Goal: Task Accomplishment & Management: Manage account settings

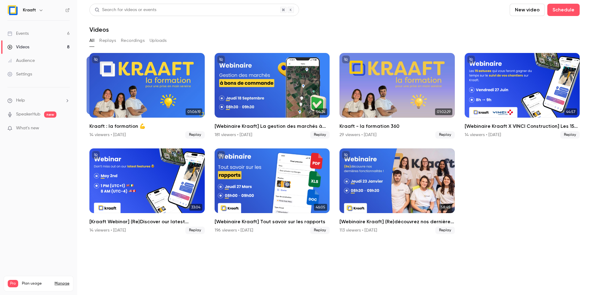
click at [41, 32] on link "Events 6" at bounding box center [38, 34] width 77 height 14
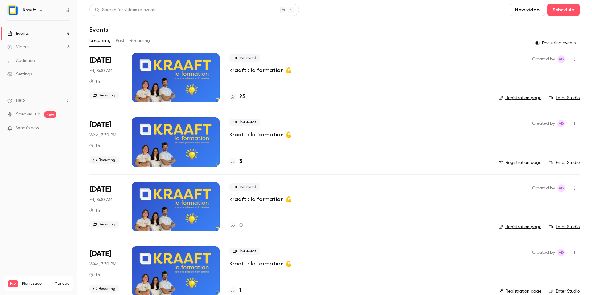
click at [244, 97] on h4 "25" at bounding box center [242, 97] width 6 height 8
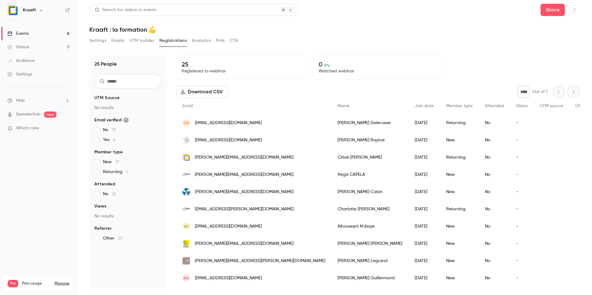
click at [122, 43] on button "Emails" at bounding box center [117, 41] width 13 height 10
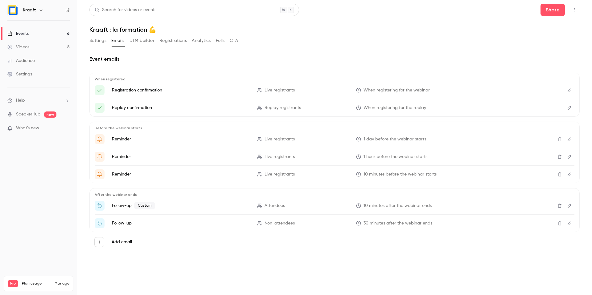
click at [101, 42] on button "Settings" at bounding box center [97, 41] width 17 height 10
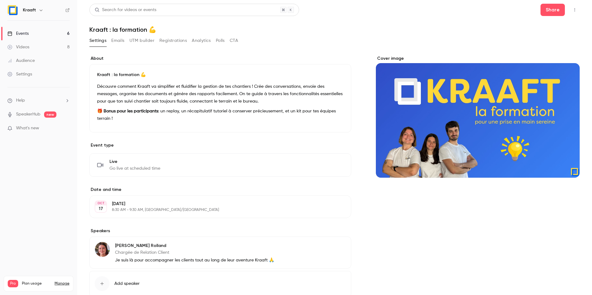
click at [112, 40] on button "Emails" at bounding box center [117, 41] width 13 height 10
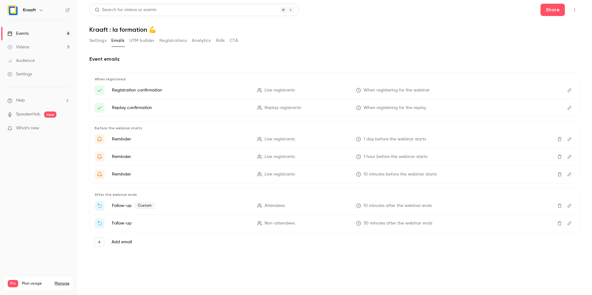
click at [139, 42] on button "UTM builder" at bounding box center [142, 41] width 25 height 10
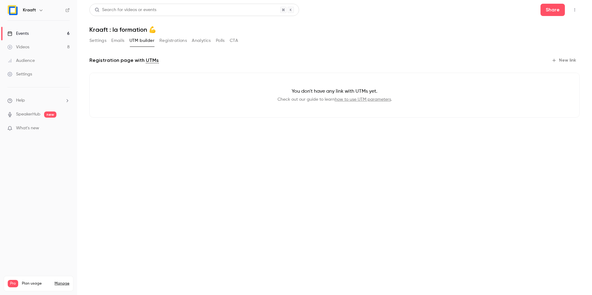
click at [163, 41] on button "Registrations" at bounding box center [172, 41] width 27 height 10
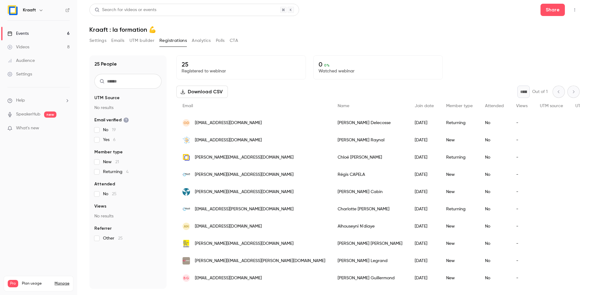
click at [205, 37] on button "Analytics" at bounding box center [201, 41] width 19 height 10
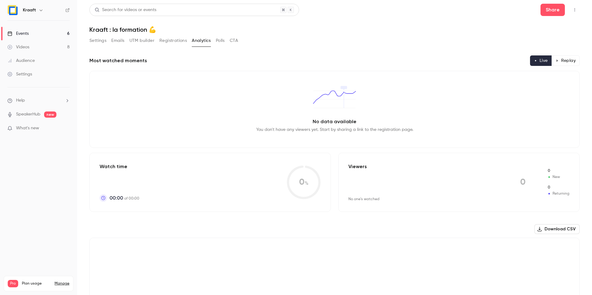
click at [138, 39] on button "UTM builder" at bounding box center [142, 41] width 25 height 10
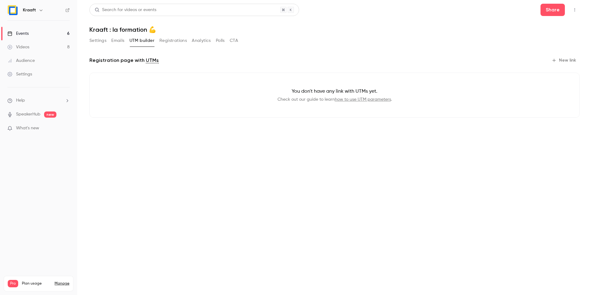
click at [121, 41] on button "Emails" at bounding box center [117, 41] width 13 height 10
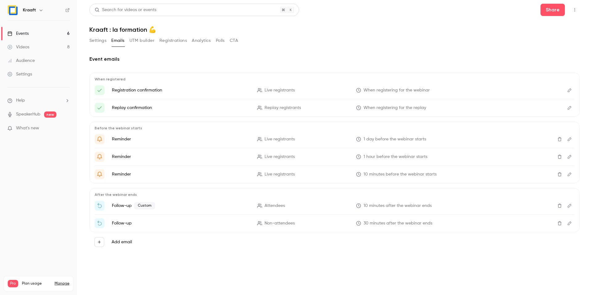
click at [98, 43] on button "Settings" at bounding box center [97, 41] width 17 height 10
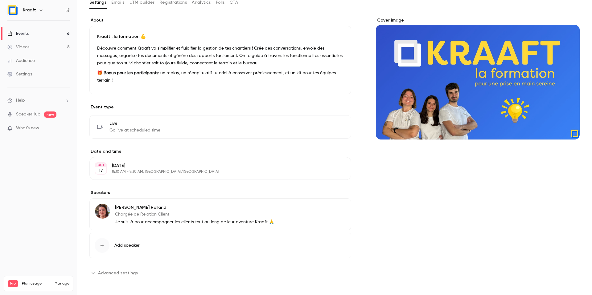
scroll to position [39, 0]
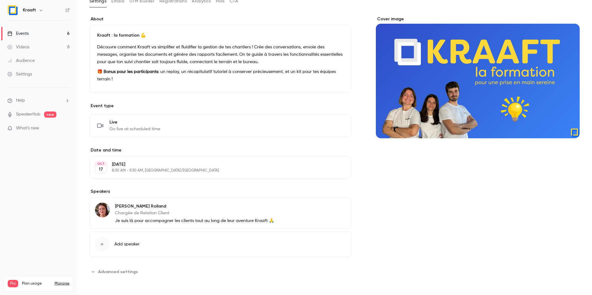
click at [120, 242] on span "Add speaker" at bounding box center [126, 244] width 25 height 6
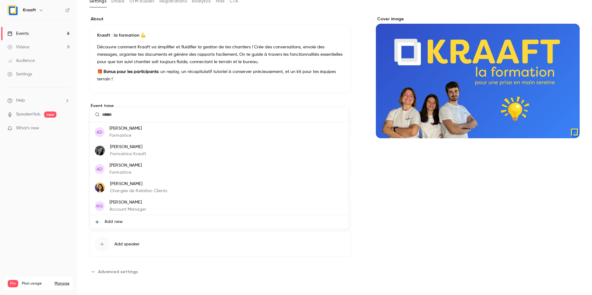
scroll to position [37, 0]
click at [17, 212] on div at bounding box center [296, 147] width 592 height 295
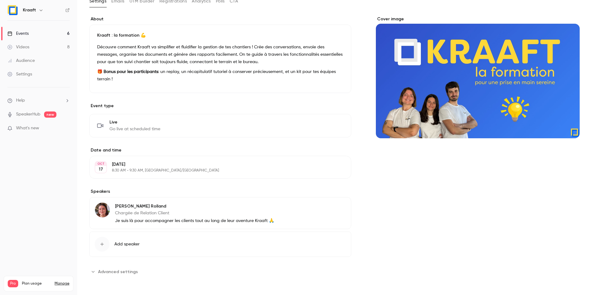
click at [103, 212] on img at bounding box center [102, 210] width 15 height 15
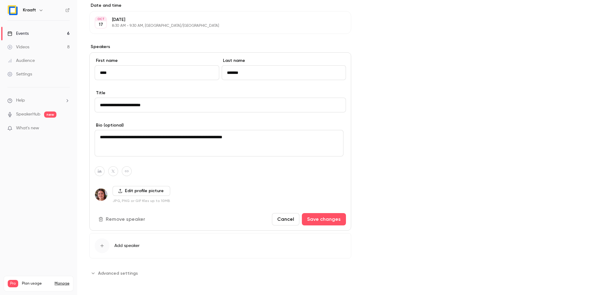
scroll to position [186, 0]
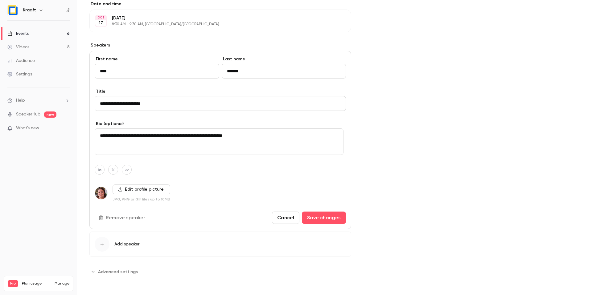
click at [130, 188] on label "Edit profile picture" at bounding box center [142, 190] width 58 height 10
click at [0, 0] on input "Edit profile picture" at bounding box center [0, 0] width 0 height 0
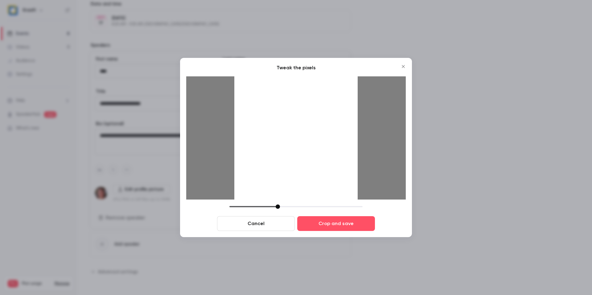
drag, startPoint x: 274, startPoint y: 206, endPoint x: 278, endPoint y: 206, distance: 4.0
click at [278, 206] on div at bounding box center [278, 207] width 4 height 4
click at [319, 219] on button "Crop and save" at bounding box center [336, 223] width 78 height 15
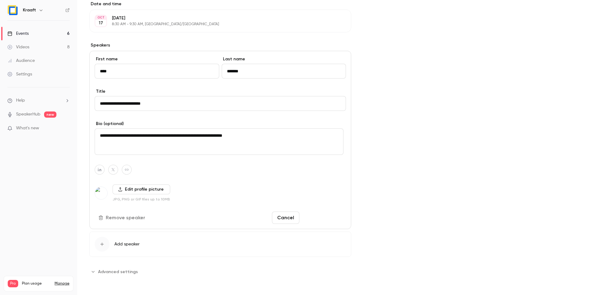
click at [313, 220] on button "Save changes" at bounding box center [324, 218] width 44 height 12
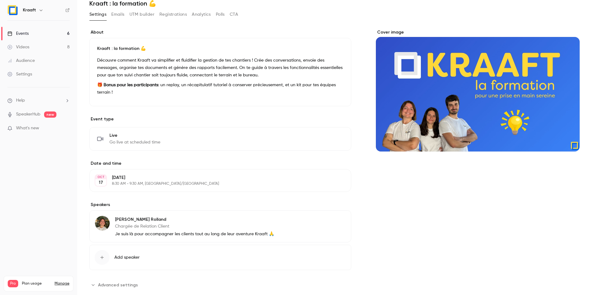
scroll to position [15, 0]
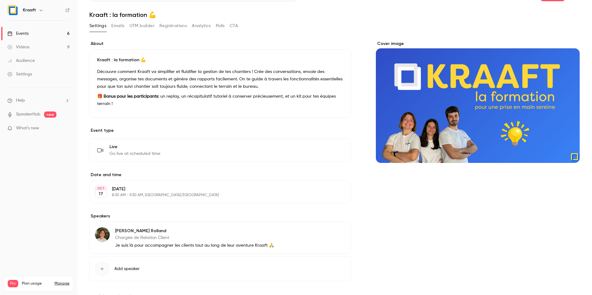
click at [197, 246] on p "Je suis là pour accompagner les clients tout au long de leur aventure Kraaft 🙏" at bounding box center [194, 246] width 159 height 6
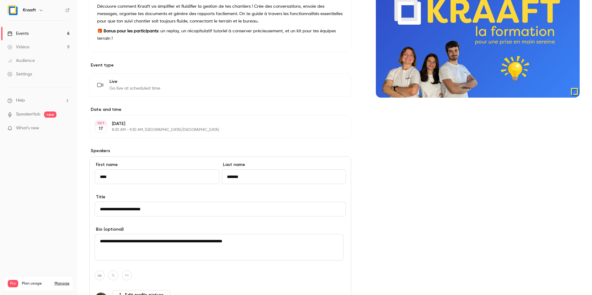
scroll to position [89, 0]
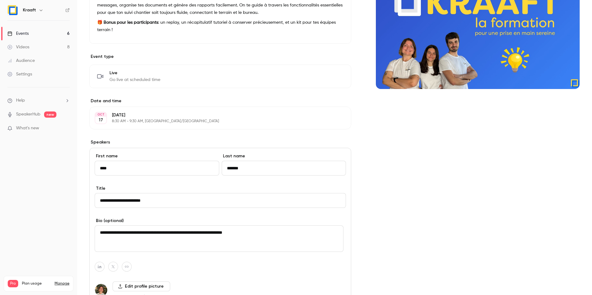
click at [53, 194] on nav "Kraaft Events 6 Videos 8 Audience Settings Help SpeakerHub new What's new Pro P…" at bounding box center [38, 147] width 77 height 295
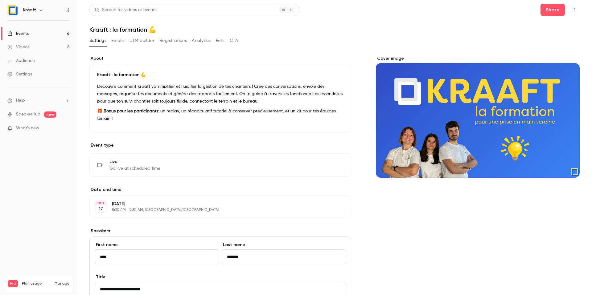
click at [36, 46] on link "Videos 8" at bounding box center [38, 47] width 77 height 14
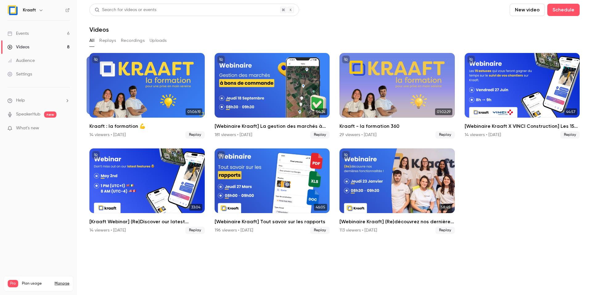
click at [97, 39] on div "All Replays Recordings Uploads" at bounding box center [334, 41] width 490 height 10
click at [108, 40] on button "Replays" at bounding box center [107, 41] width 17 height 10
click at [126, 40] on button "Recordings" at bounding box center [133, 41] width 24 height 10
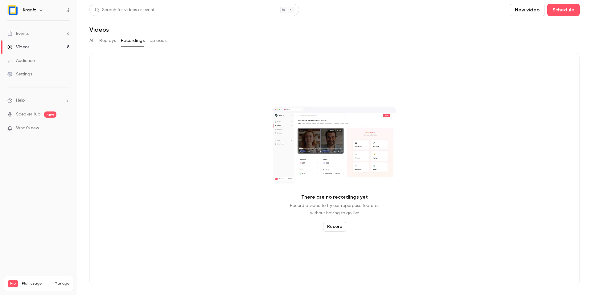
click at [152, 40] on button "Uploads" at bounding box center [158, 41] width 17 height 10
click at [130, 41] on button "Recordings" at bounding box center [133, 41] width 24 height 10
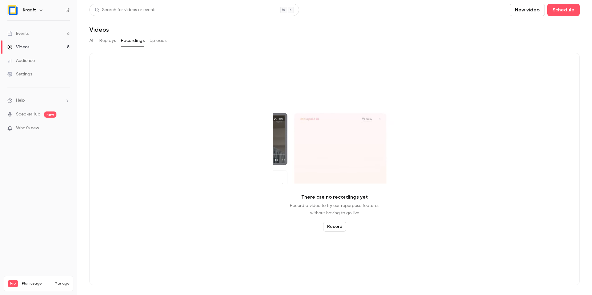
click at [107, 42] on button "Replays" at bounding box center [107, 41] width 17 height 10
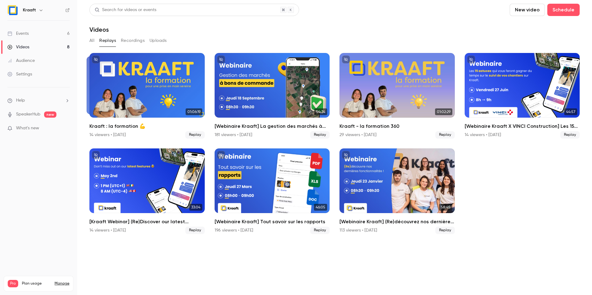
click at [93, 41] on button "All" at bounding box center [91, 41] width 5 height 10
click at [53, 33] on link "Events 6" at bounding box center [38, 34] width 77 height 14
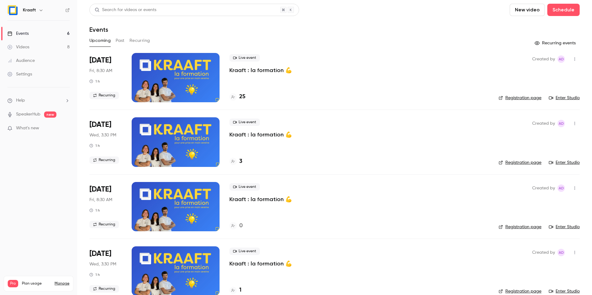
click at [37, 11] on button "button" at bounding box center [40, 9] width 7 height 7
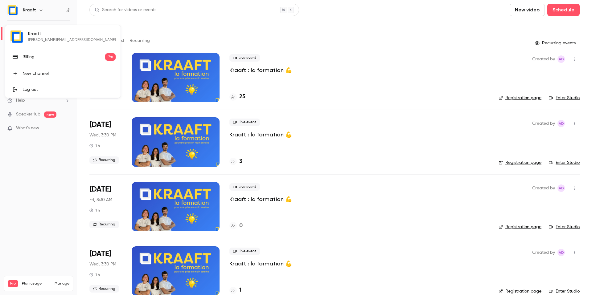
click at [122, 29] on div at bounding box center [296, 147] width 592 height 295
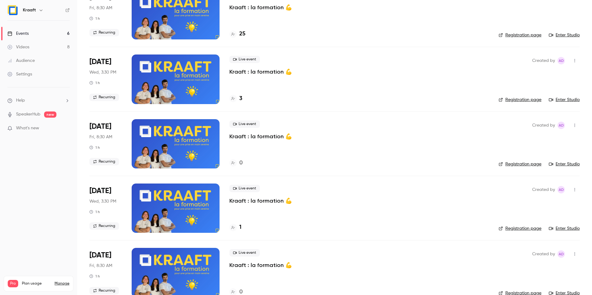
scroll to position [74, 0]
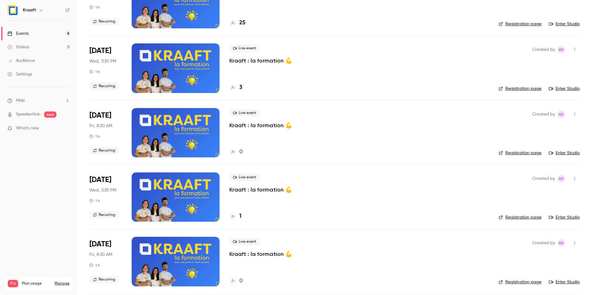
click at [245, 193] on p "Kraaft : la formation 💪" at bounding box center [260, 189] width 63 height 7
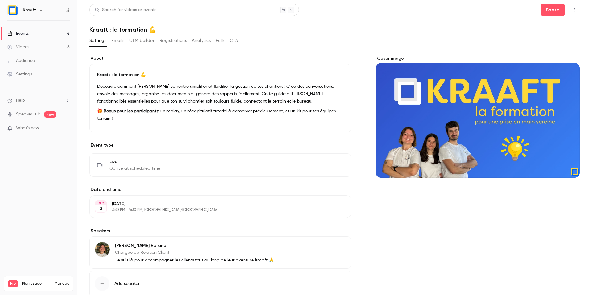
click at [161, 43] on button "Registrations" at bounding box center [172, 41] width 27 height 10
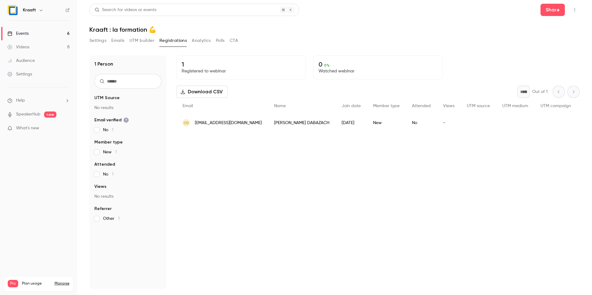
click at [49, 34] on link "Events 6" at bounding box center [38, 34] width 77 height 14
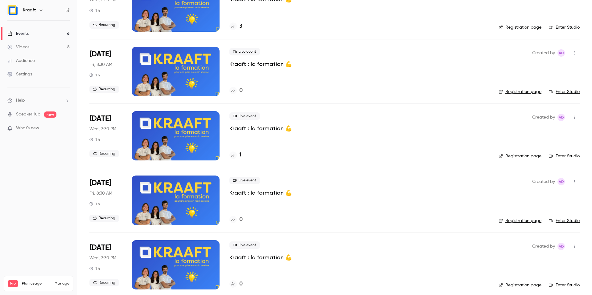
scroll to position [141, 0]
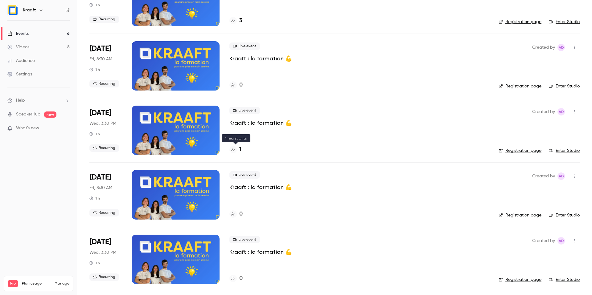
click at [238, 150] on div "1" at bounding box center [235, 150] width 12 height 8
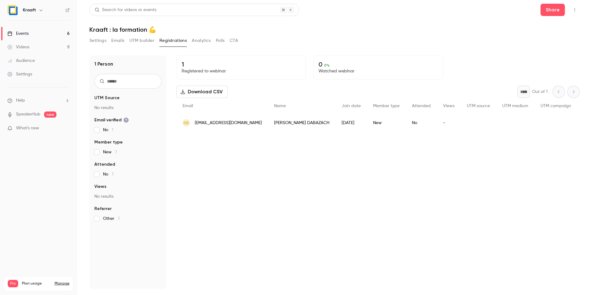
click at [244, 124] on span "[EMAIL_ADDRESS][DOMAIN_NAME]" at bounding box center [228, 123] width 67 height 6
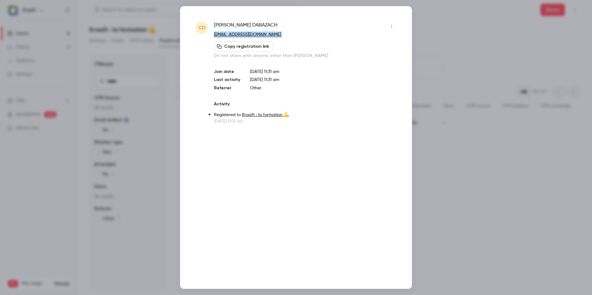
drag, startPoint x: 215, startPoint y: 35, endPoint x: 289, endPoint y: 38, distance: 74.1
click at [289, 38] on div "CD [PERSON_NAME] [EMAIL_ADDRESS][DOMAIN_NAME] Copy registration link Do not sha…" at bounding box center [296, 73] width 201 height 103
copy div "[EMAIL_ADDRESS][DOMAIN_NAME] Copy registration link"
click at [156, 34] on div at bounding box center [296, 147] width 592 height 295
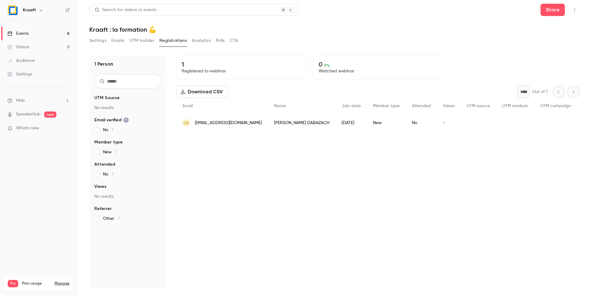
click at [102, 40] on button "Settings" at bounding box center [97, 41] width 17 height 10
